Goal: Task Accomplishment & Management: Use online tool/utility

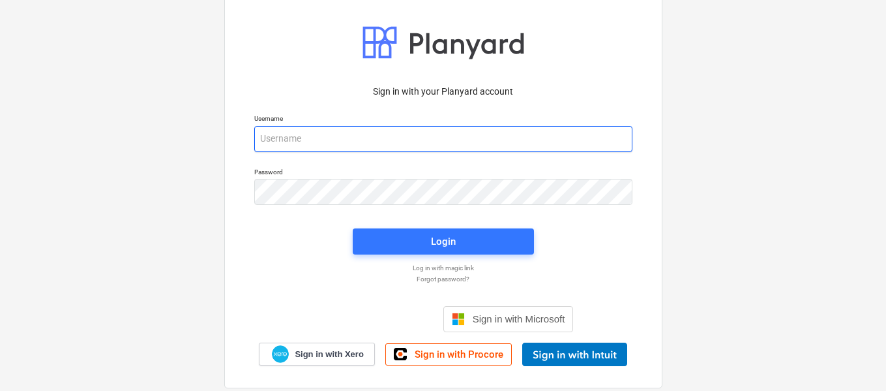
click at [359, 128] on input "email" at bounding box center [443, 139] width 378 height 26
click at [355, 134] on input "email" at bounding box center [443, 139] width 378 height 26
type input "[PERSON_NAME][EMAIL_ADDRESS][DOMAIN_NAME]"
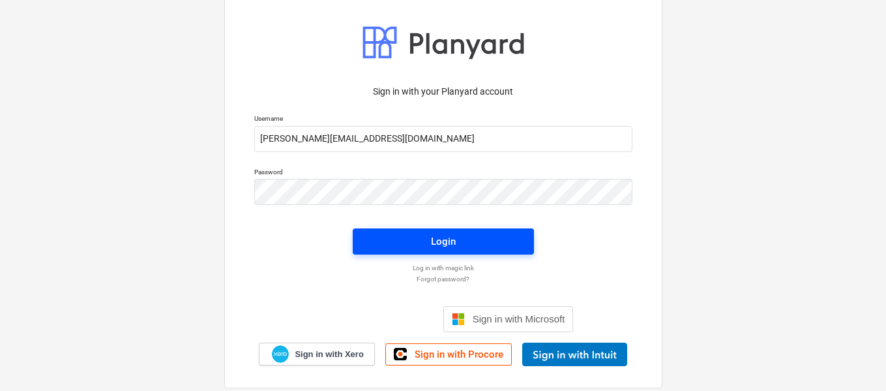
click at [451, 243] on div "Login" at bounding box center [443, 241] width 25 height 17
click at [436, 243] on div "Login" at bounding box center [443, 241] width 25 height 17
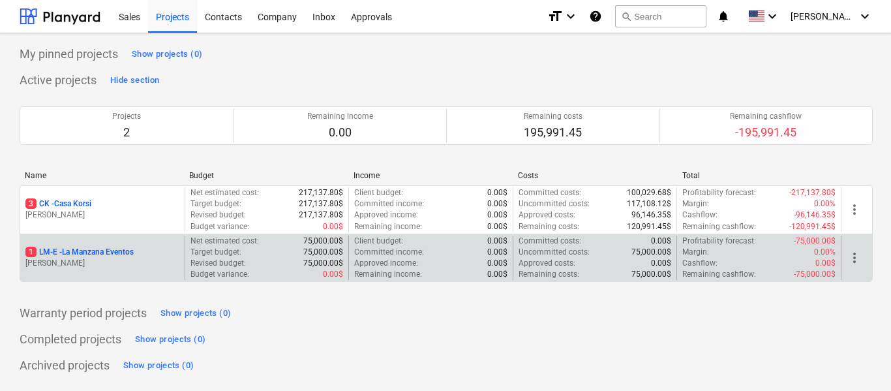
click at [102, 252] on p "1 LM-E - La Manzana Eventos" at bounding box center [79, 251] width 108 height 11
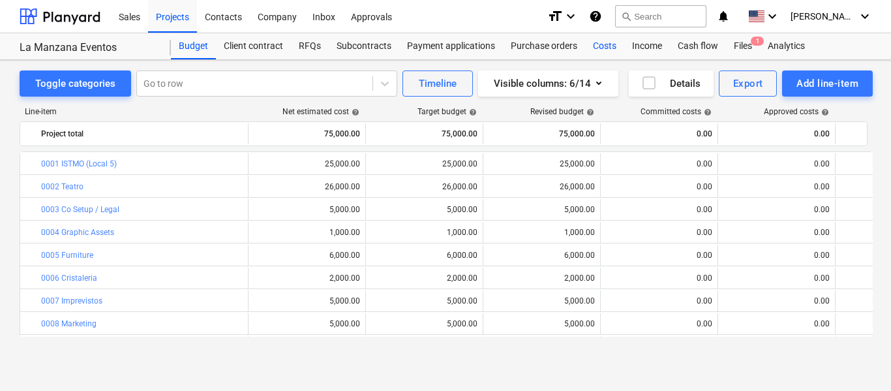
click at [602, 51] on div "Costs" at bounding box center [604, 46] width 39 height 26
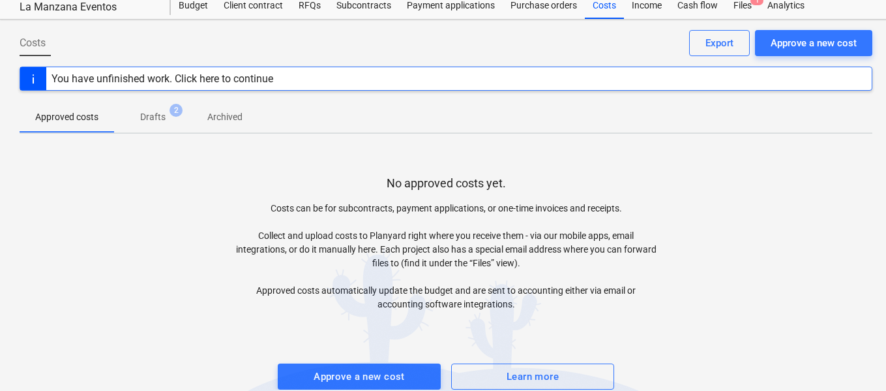
scroll to position [60, 0]
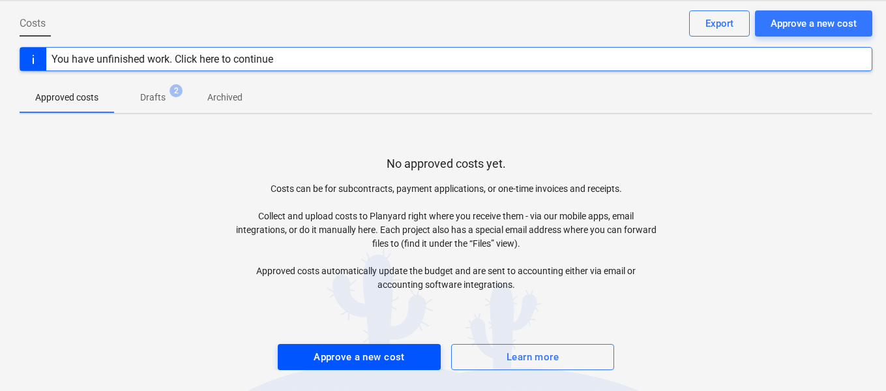
click at [359, 353] on div "Approve a new cost" at bounding box center [359, 356] width 91 height 17
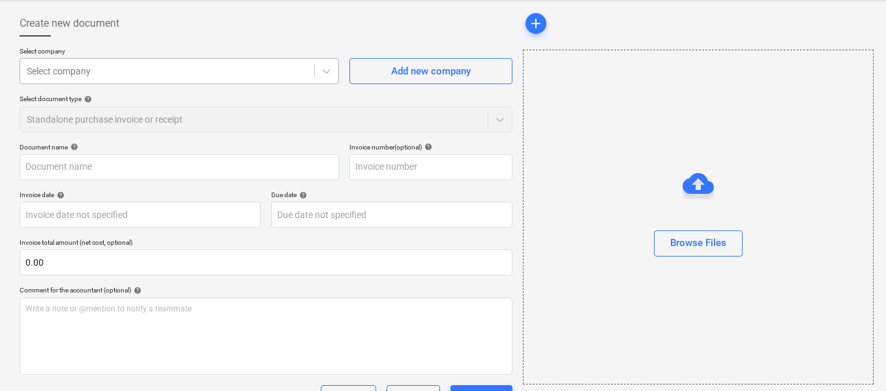
click at [254, 72] on div at bounding box center [167, 71] width 281 height 13
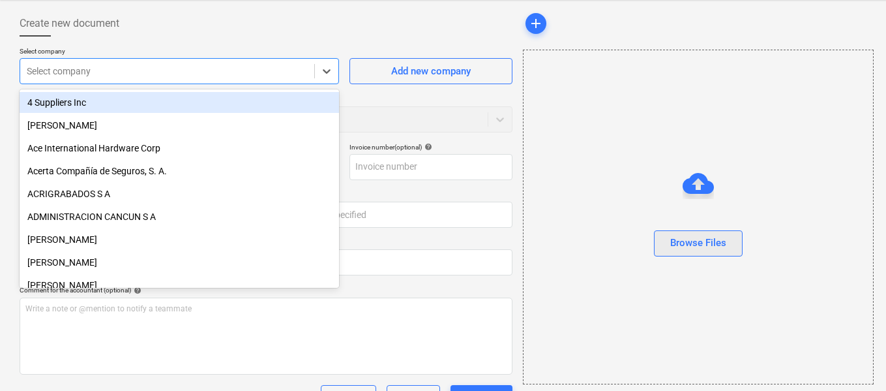
click at [716, 250] on div "Browse Files" at bounding box center [698, 242] width 56 height 17
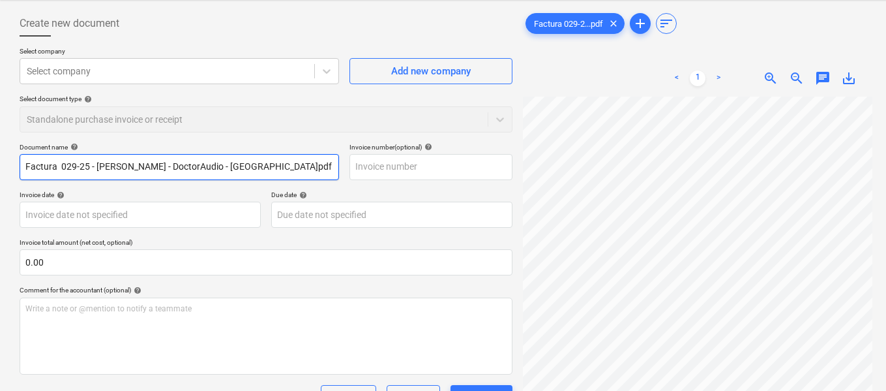
click at [299, 164] on input "Factura 029-25 - [PERSON_NAME] - DoctorAudio - [GEOGRAPHIC_DATA]pdf" at bounding box center [179, 167] width 319 height 26
click at [59, 172] on input "Elaboracion de Renders y planos para Teatro" at bounding box center [179, 167] width 319 height 26
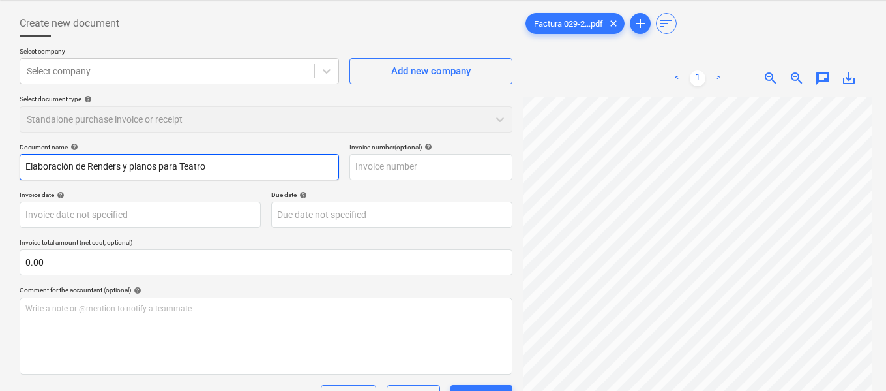
click at [244, 164] on input "Elaboración de Renders y planos para Teatro" at bounding box center [179, 167] width 319 height 26
type input "Elaboración de Renders y planos para Teatro"
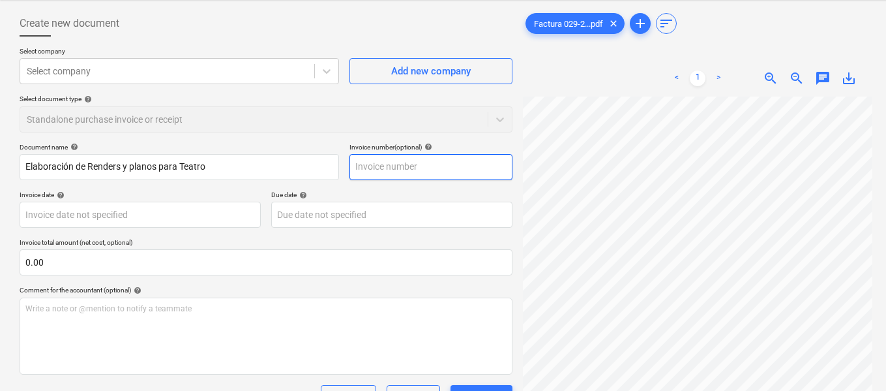
click at [374, 168] on input "text" at bounding box center [430, 167] width 163 height 26
type input "029/25"
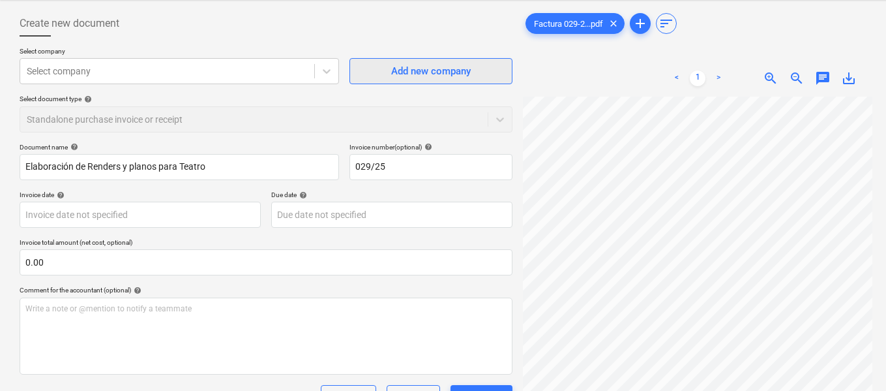
click at [397, 76] on div "Add new company" at bounding box center [431, 71] width 80 height 17
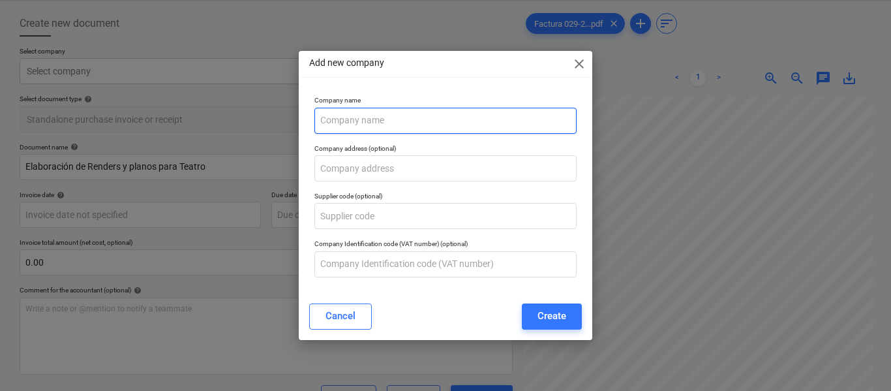
click at [370, 121] on input "text" at bounding box center [445, 121] width 262 height 26
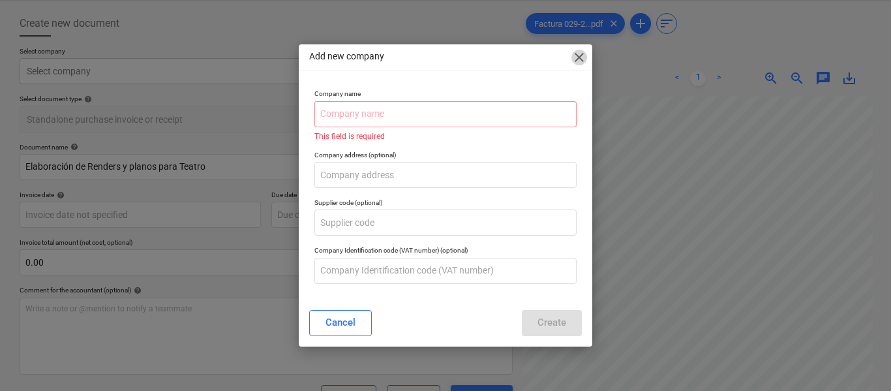
click at [582, 67] on div "Add new company close" at bounding box center [445, 57] width 293 height 26
click at [337, 319] on div "Cancel" at bounding box center [340, 322] width 30 height 17
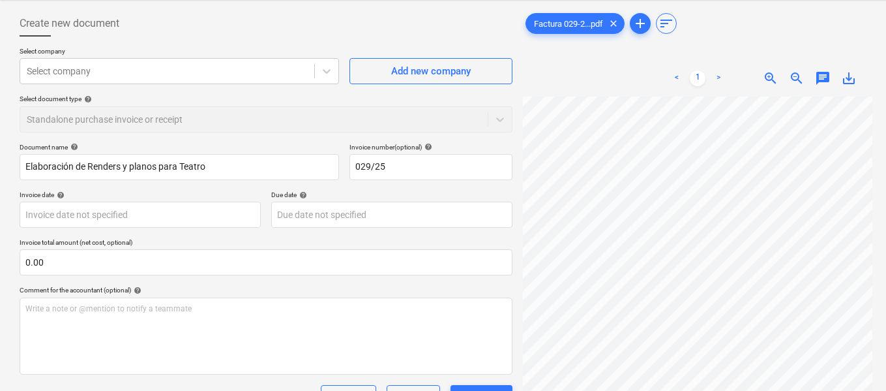
scroll to position [205, 0]
click at [451, 74] on div "Add new company" at bounding box center [431, 71] width 80 height 17
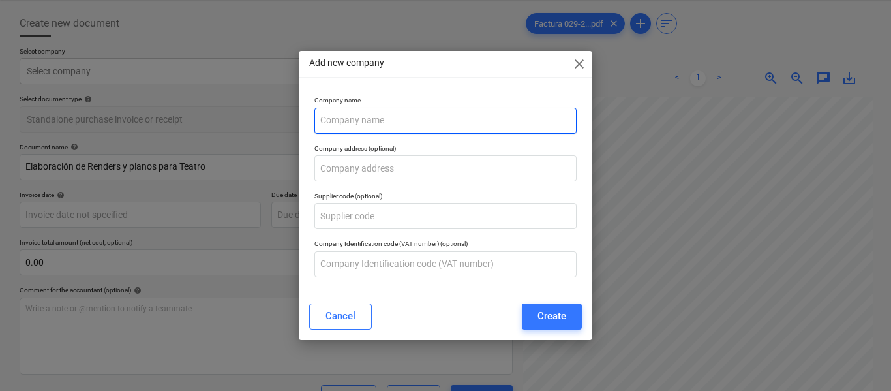
click at [389, 108] on input "text" at bounding box center [445, 121] width 262 height 26
type input "[PERSON_NAME] [PERSON_NAME]"
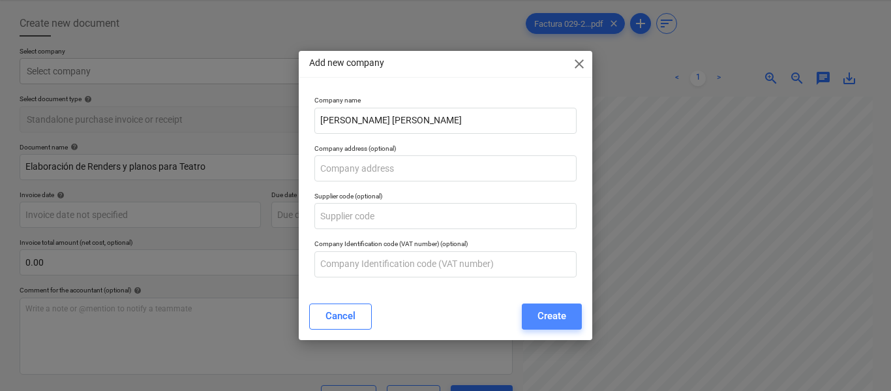
click at [544, 319] on div "Create" at bounding box center [551, 315] width 29 height 17
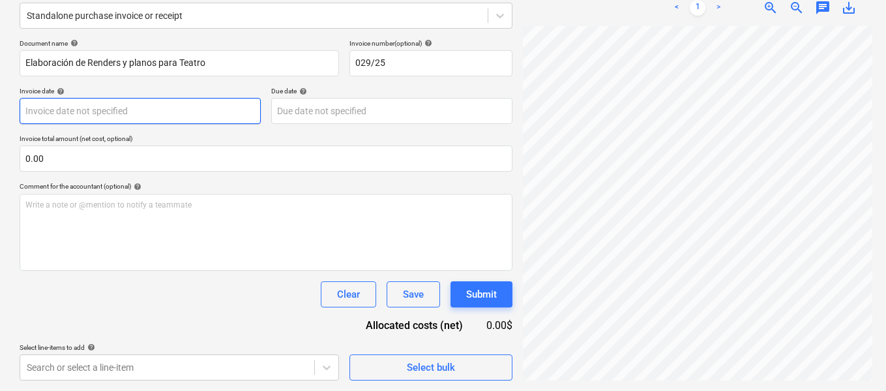
click at [126, 110] on body "Sales Projects Contacts Company Inbox Approvals format_size keyboard_arrow_down…" at bounding box center [443, 31] width 886 height 391
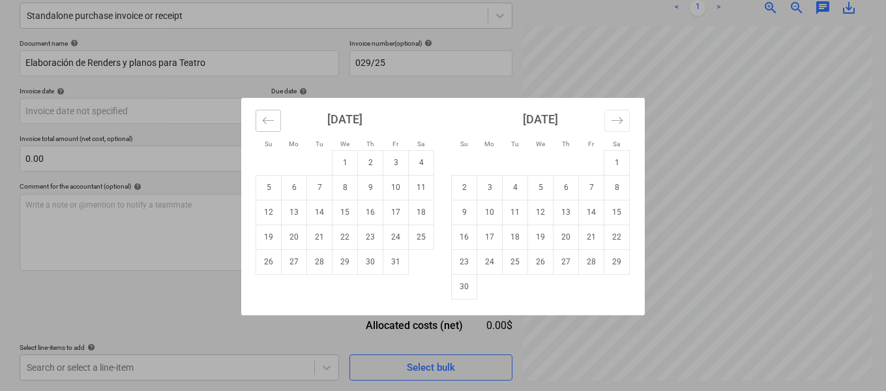
click at [274, 121] on button "Move backward to switch to the previous month." at bounding box center [268, 121] width 25 height 22
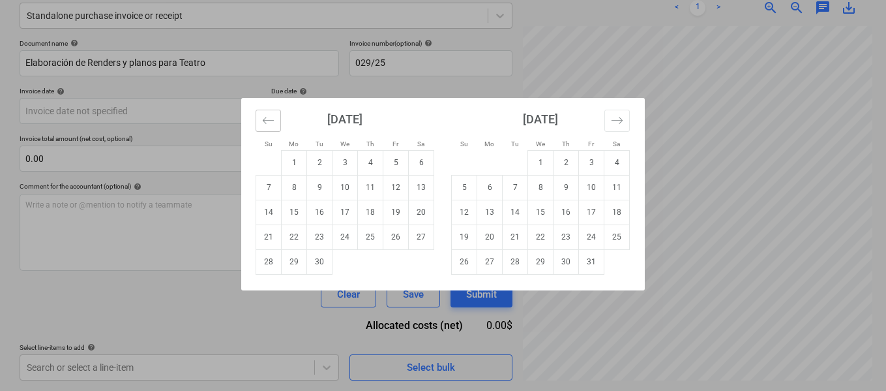
click at [271, 123] on icon "Move backward to switch to the previous month." at bounding box center [268, 120] width 12 height 12
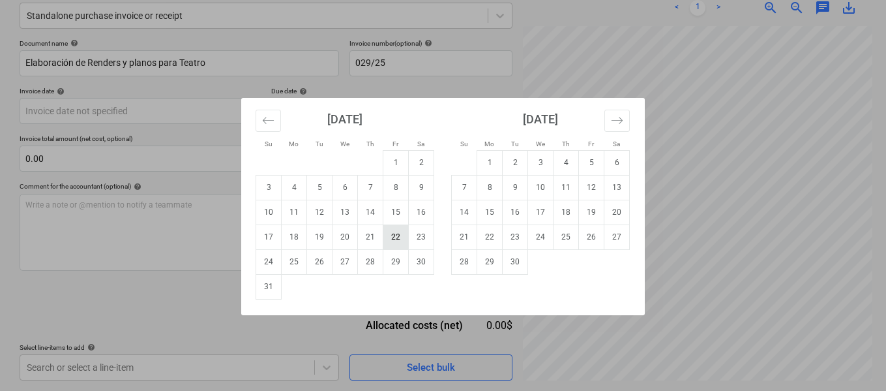
click at [397, 237] on td "22" at bounding box center [395, 236] width 25 height 25
type input "[DATE]"
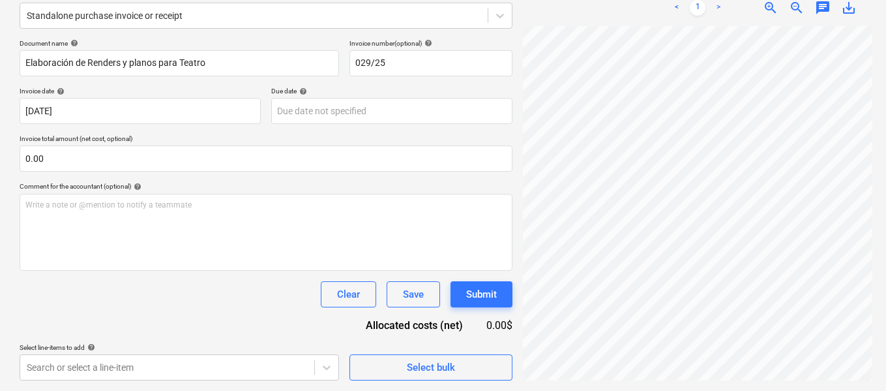
click at [284, 176] on div "Document name help Elaboración de [PERSON_NAME] y planos para Teatro Invoice nu…" at bounding box center [266, 209] width 493 height 341
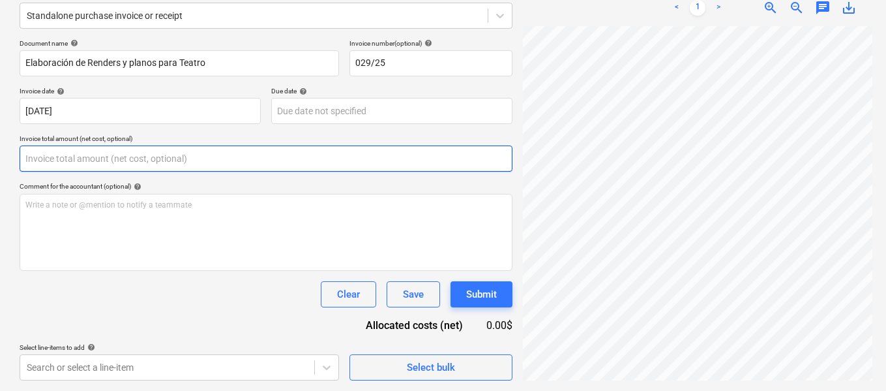
click at [286, 162] on input "text" at bounding box center [266, 158] width 493 height 26
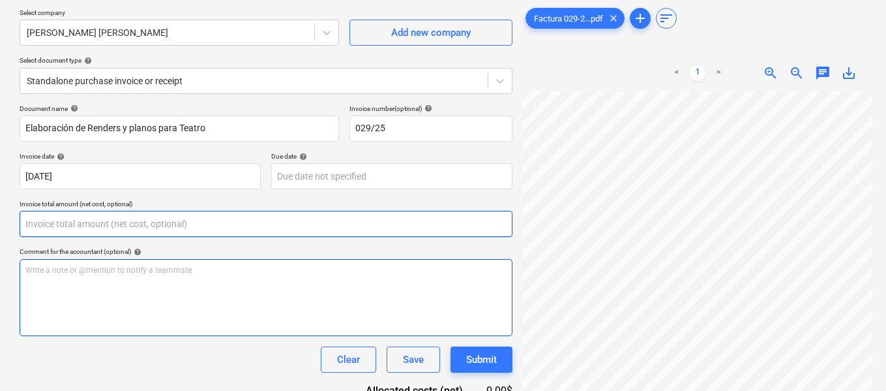
scroll to position [164, 0]
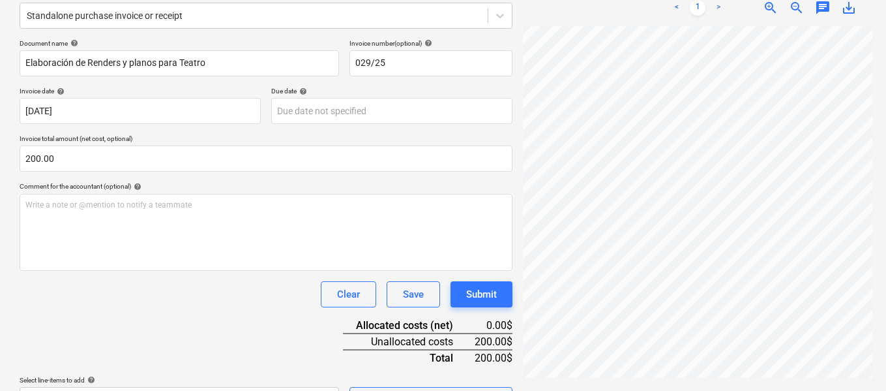
click at [175, 327] on div "Document name help Elaboración de [PERSON_NAME] y planos para Teatro Invoice nu…" at bounding box center [266, 226] width 493 height 374
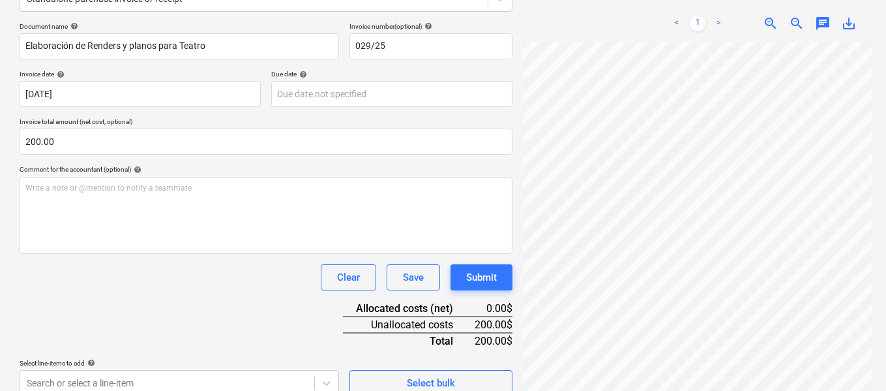
scroll to position [196, 0]
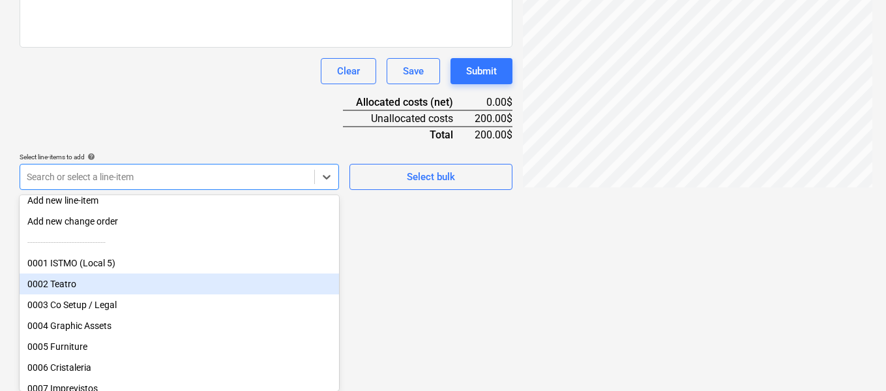
scroll to position [68, 0]
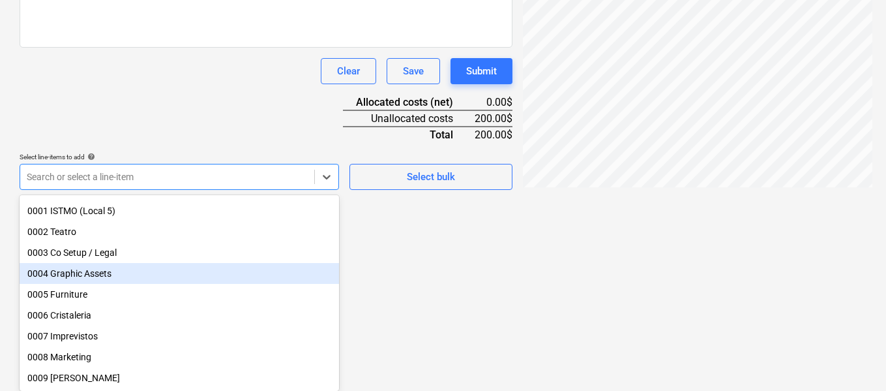
click at [137, 276] on div "0004 Graphic Assets" at bounding box center [179, 273] width 319 height 21
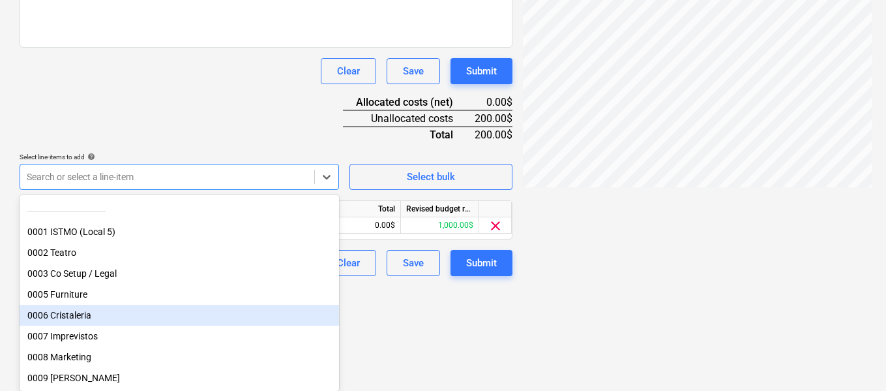
scroll to position [282, 0]
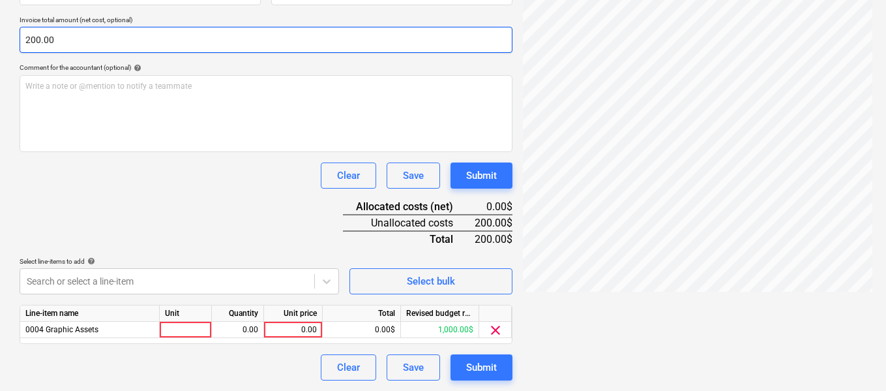
type input "200"
click at [108, 37] on input "200" at bounding box center [266, 40] width 493 height 26
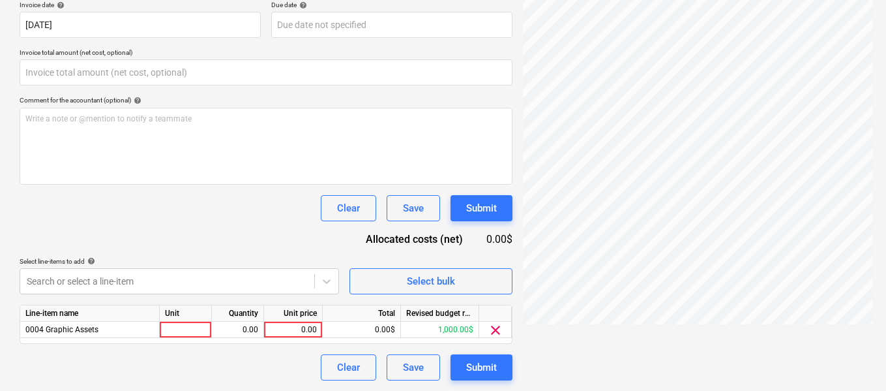
type input "0.00"
click at [209, 246] on div "Document name help Elaboración de [PERSON_NAME] y planos para Teatro Invoice nu…" at bounding box center [266, 166] width 493 height 427
click at [282, 333] on div "0.00" at bounding box center [293, 329] width 48 height 16
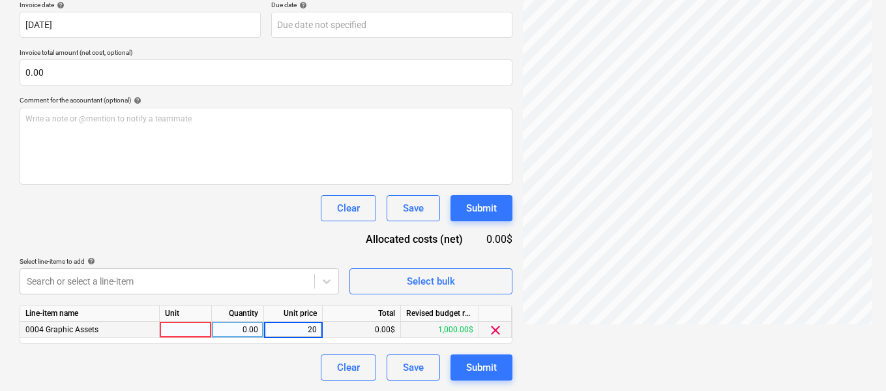
type input "200"
click at [278, 361] on div "Clear Save Submit" at bounding box center [266, 367] width 493 height 26
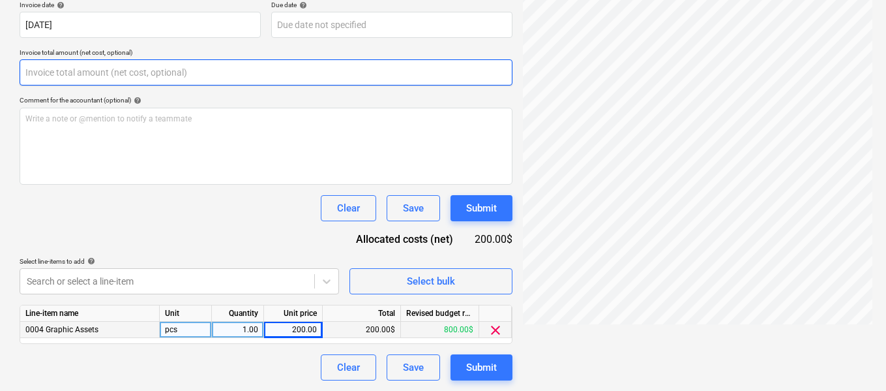
click at [231, 69] on input "text" at bounding box center [266, 72] width 493 height 26
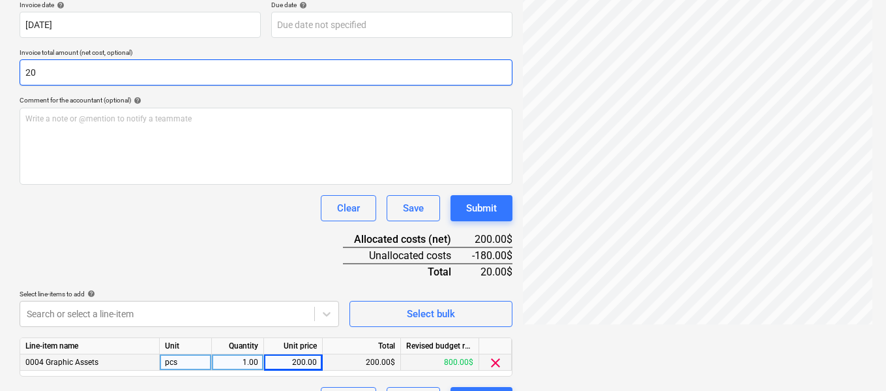
type input "2"
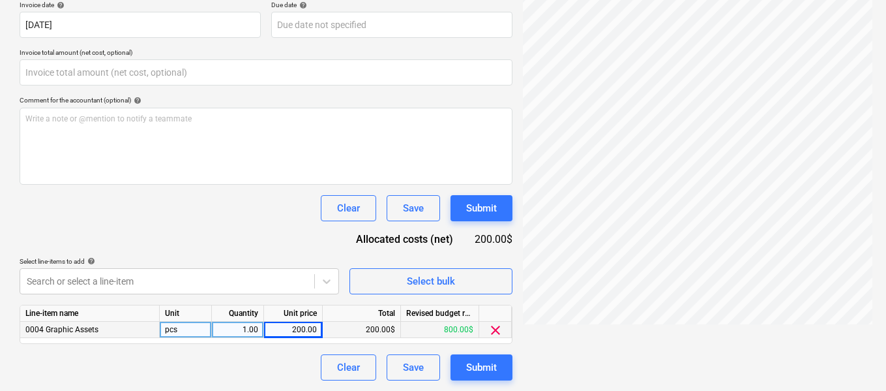
type input "0.00"
click at [203, 189] on div "Document name help Elaboración de [PERSON_NAME] y planos para Teatro Invoice nu…" at bounding box center [266, 166] width 493 height 427
click at [483, 365] on div "Submit" at bounding box center [481, 367] width 31 height 17
